Goal: Browse casually

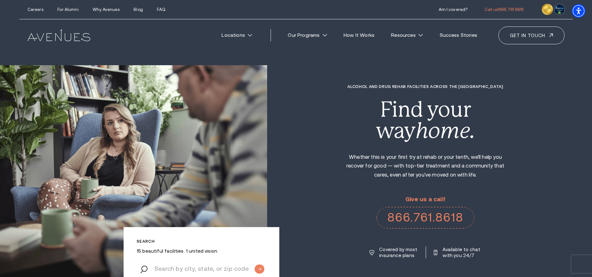
drag, startPoint x: 405, startPoint y: 59, endPoint x: 392, endPoint y: 57, distance: 13.6
click at [405, 59] on section "Search 15 beautiful facilities. 1 united vision. Alcohol and Drug Rehab Facilit…" at bounding box center [296, 168] width 592 height 336
